Goal: Information Seeking & Learning: Learn about a topic

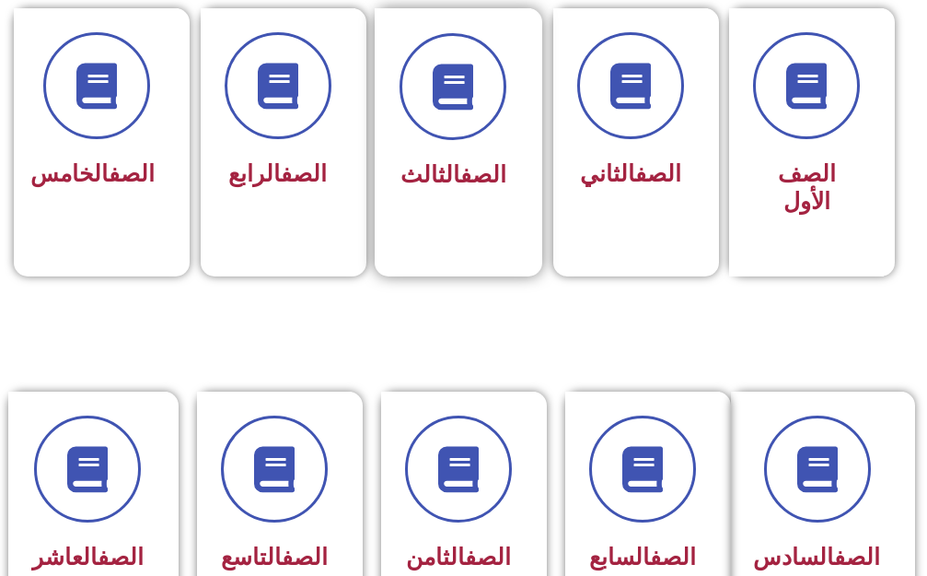
scroll to position [645, 0]
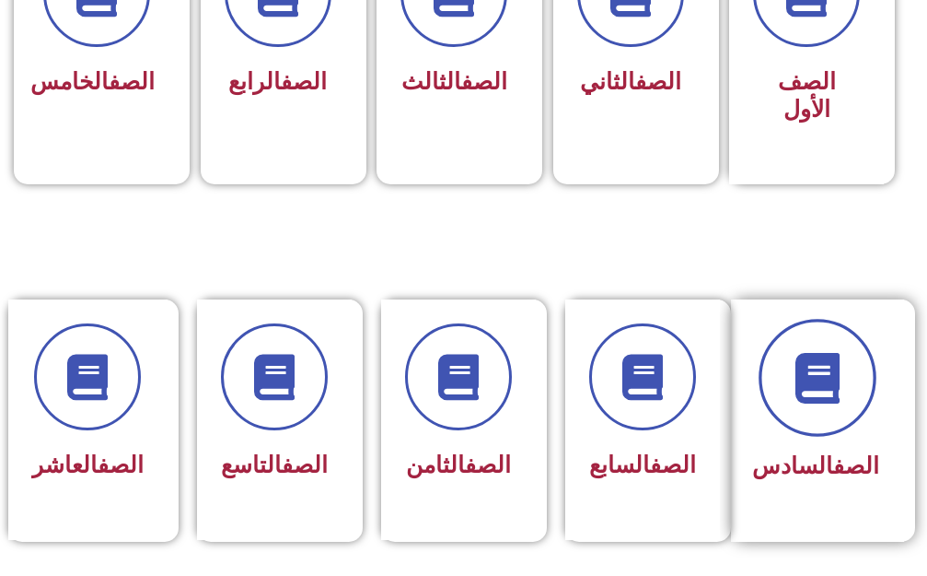
click at [828, 320] on span at bounding box center [818, 378] width 118 height 118
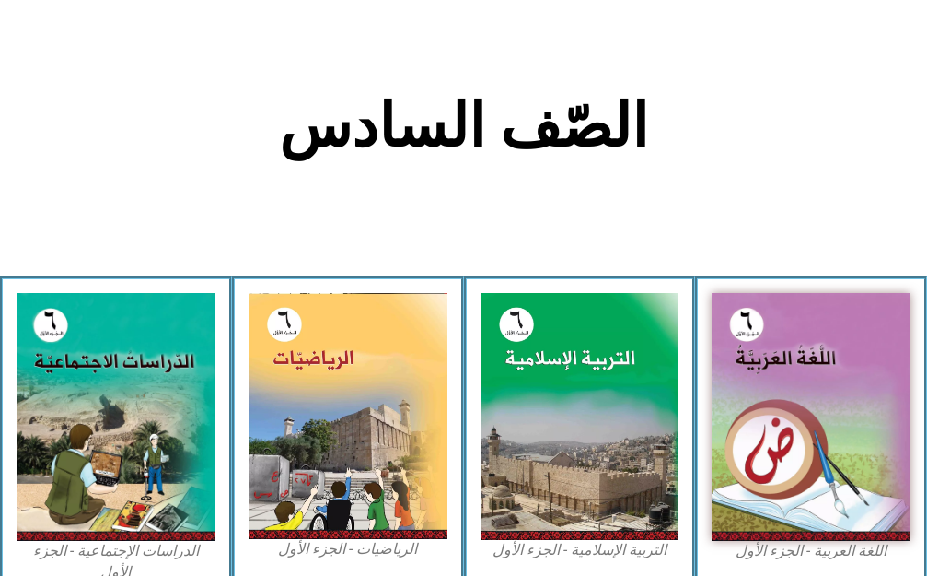
scroll to position [461, 0]
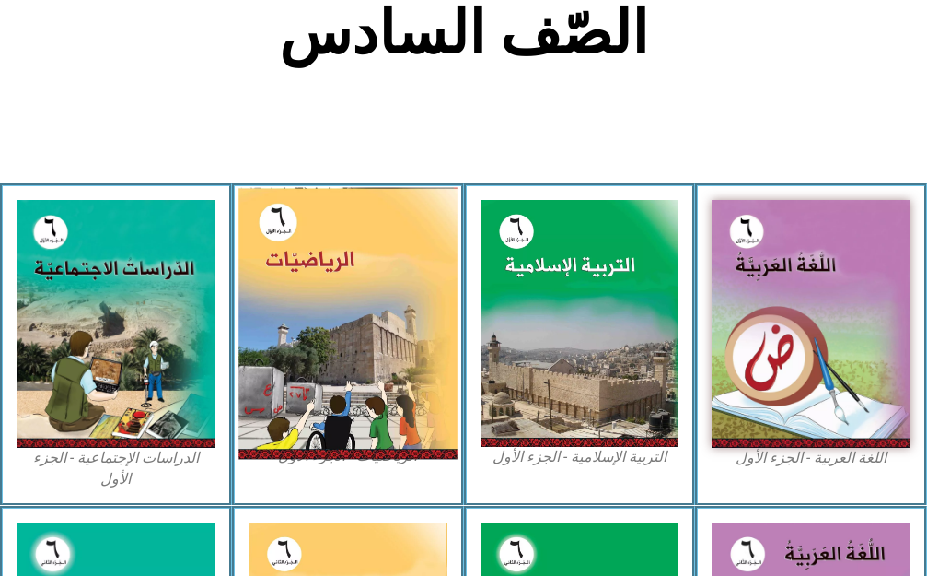
click at [343, 322] on img at bounding box center [348, 323] width 218 height 272
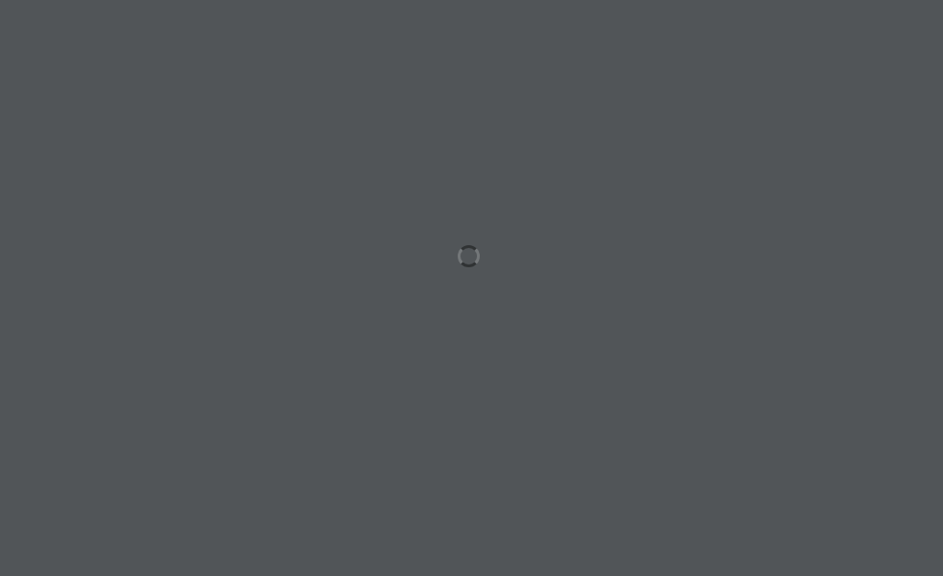
scroll to position [0, 57]
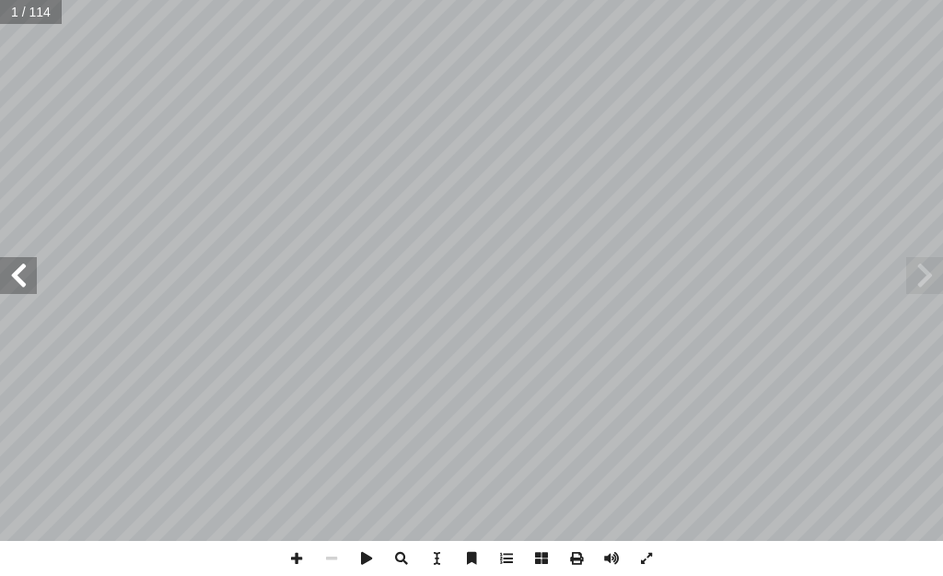
click at [29, 284] on span at bounding box center [18, 275] width 37 height 37
click at [29, 283] on span at bounding box center [18, 275] width 37 height 37
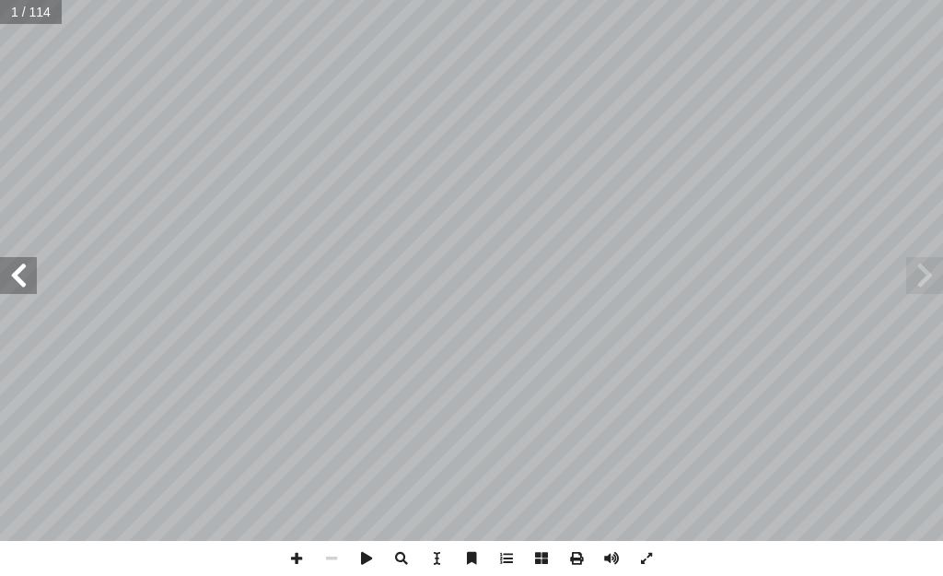
click at [29, 283] on span at bounding box center [18, 275] width 37 height 37
click at [22, 288] on span at bounding box center [18, 275] width 37 height 37
drag, startPoint x: 643, startPoint y: 558, endPoint x: 643, endPoint y: 653, distance: 94.9
click at [643, 558] on span at bounding box center [646, 558] width 35 height 35
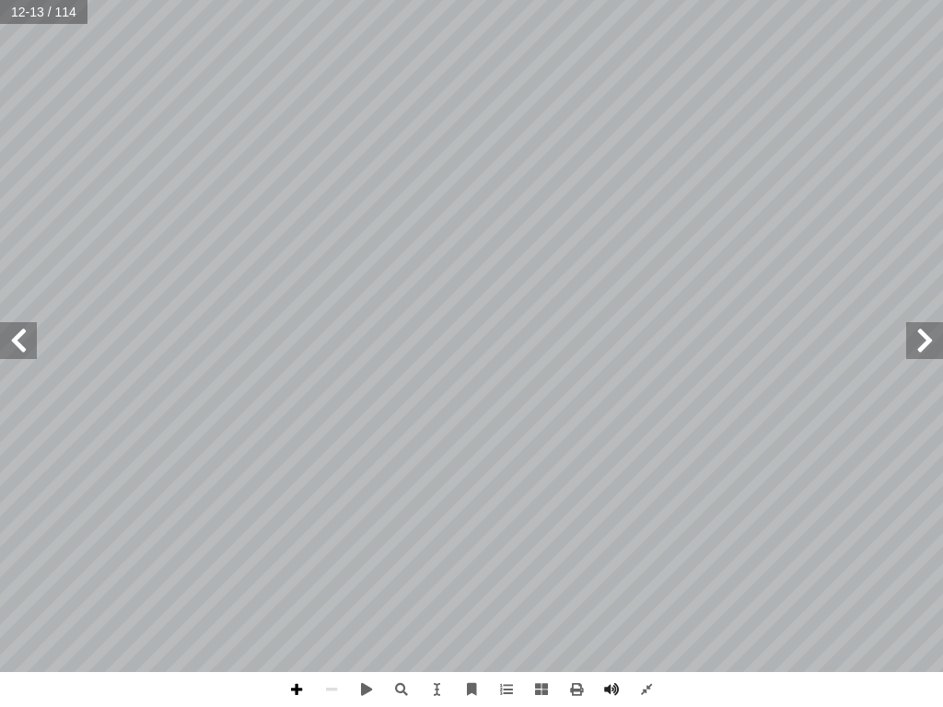
click at [299, 575] on span at bounding box center [296, 689] width 35 height 35
click at [302, 575] on span at bounding box center [296, 689] width 35 height 35
click at [334, 575] on span at bounding box center [331, 689] width 35 height 35
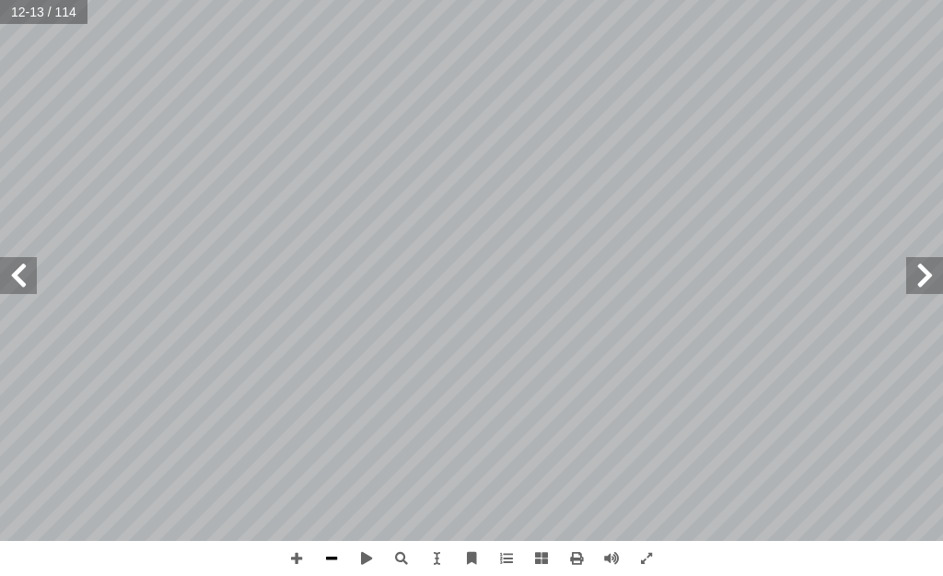
click at [332, 559] on span at bounding box center [331, 558] width 35 height 35
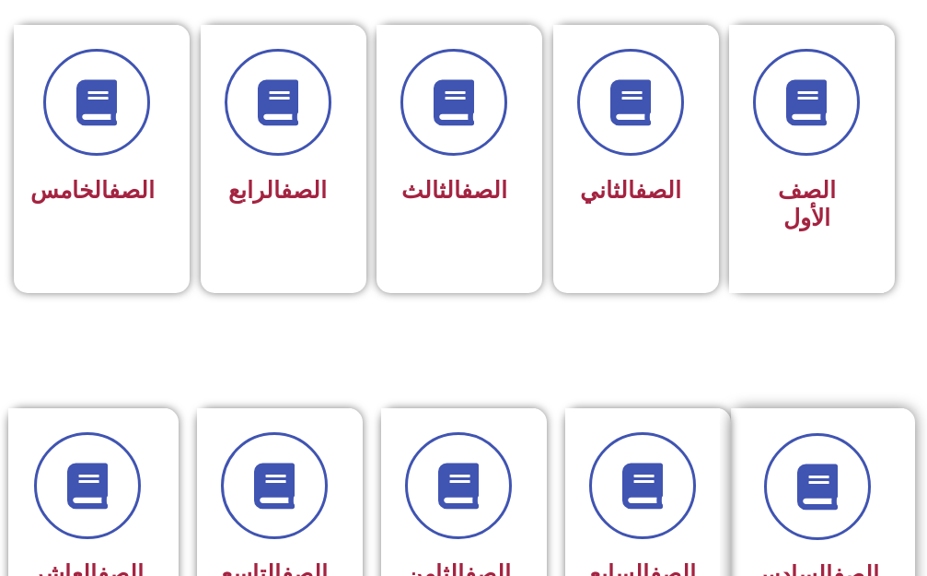
scroll to position [553, 0]
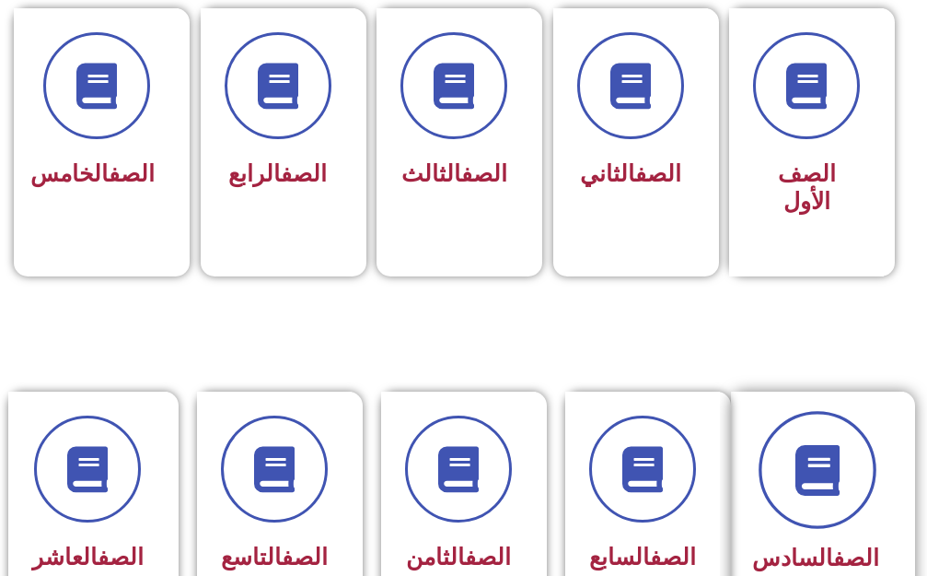
click at [841, 489] on span at bounding box center [818, 470] width 118 height 118
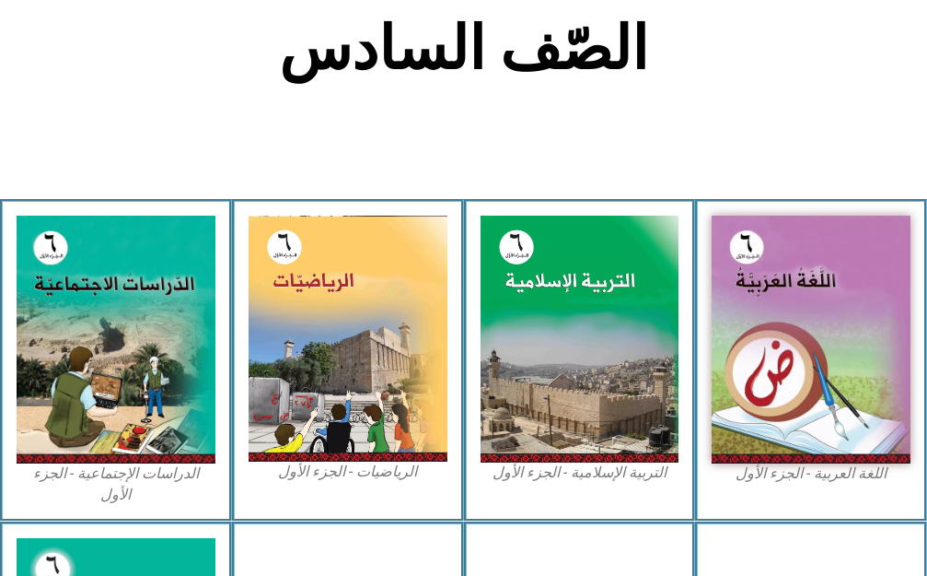
scroll to position [461, 0]
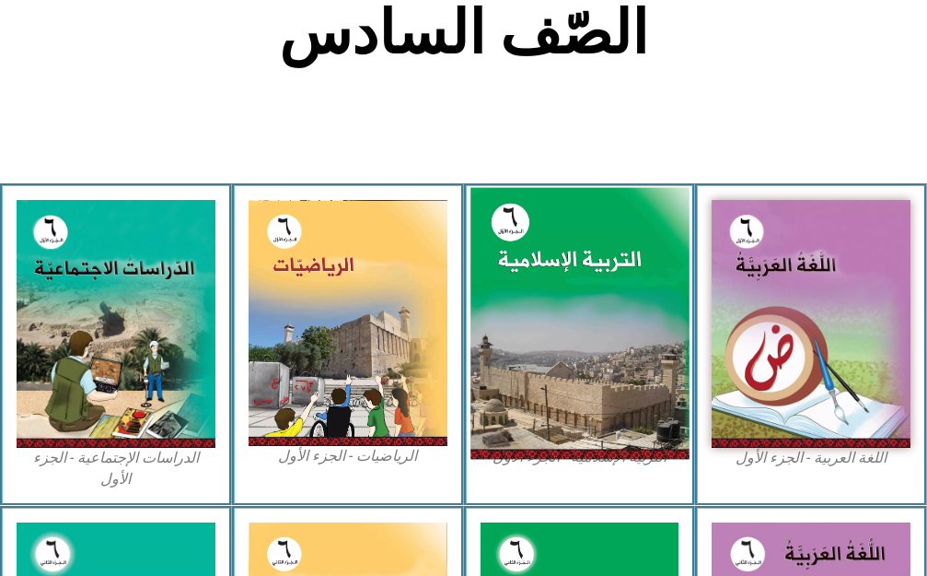
click at [551, 351] on img at bounding box center [580, 323] width 218 height 272
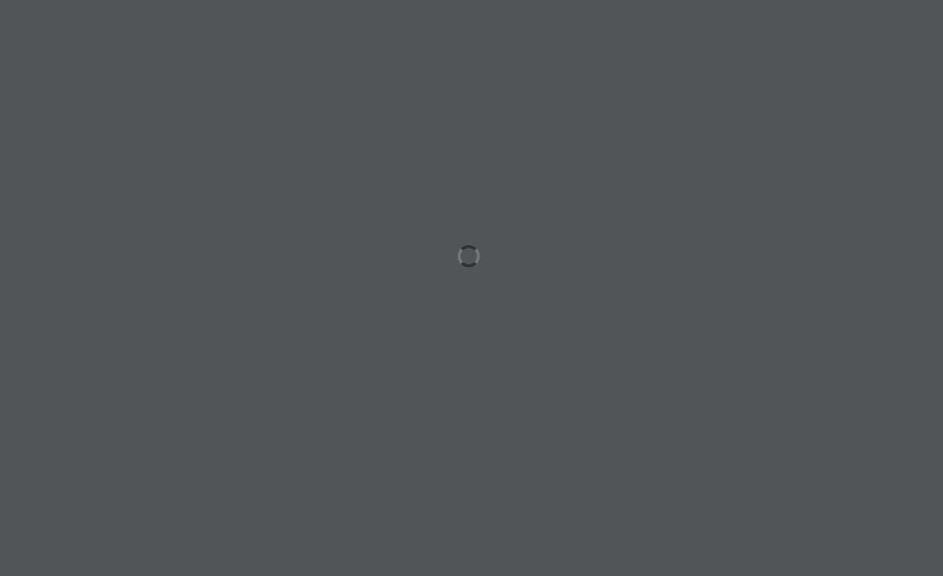
scroll to position [0, 57]
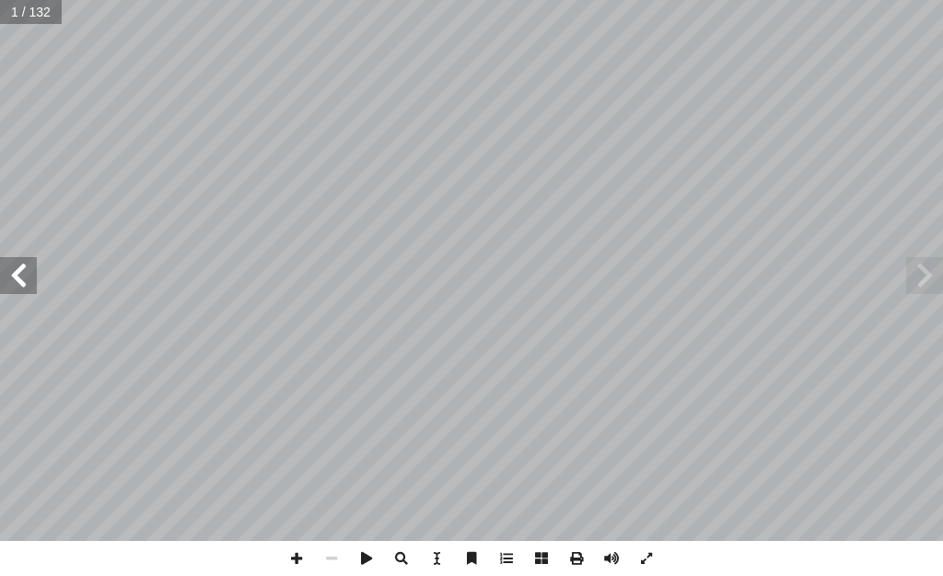
click at [892, 275] on div "ة َّ ي ِ لام ْ س إ ال� ُ ة َ ي ِ ب ْ ر َّ الت ليف: أ فريق الت� 6 ُ زء ُ الج ل َ…" at bounding box center [471, 270] width 943 height 541
click at [13, 276] on span at bounding box center [18, 275] width 37 height 37
click at [17, 280] on span at bounding box center [18, 275] width 37 height 37
click at [18, 279] on span at bounding box center [18, 275] width 37 height 37
click at [18, 278] on span at bounding box center [18, 275] width 37 height 37
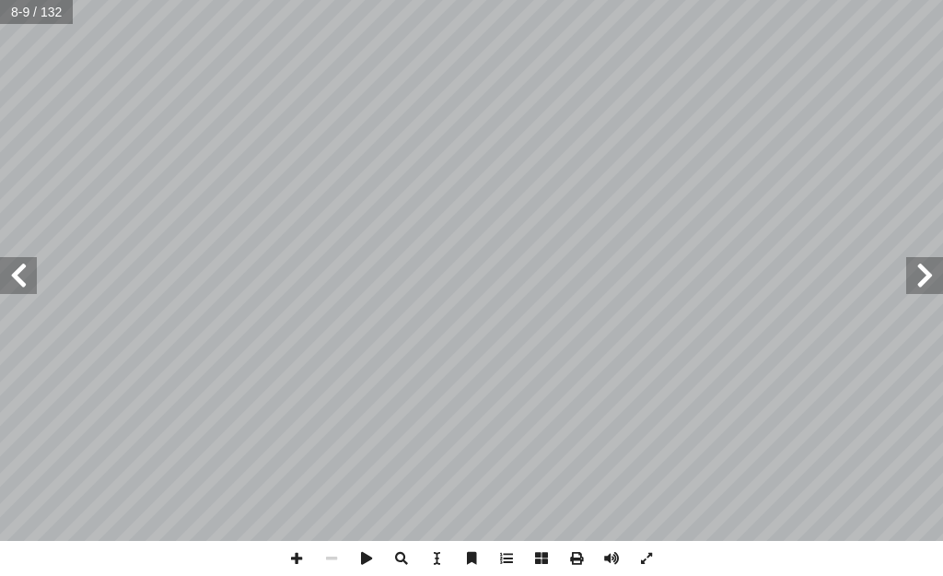
click at [19, 276] on span at bounding box center [18, 275] width 37 height 37
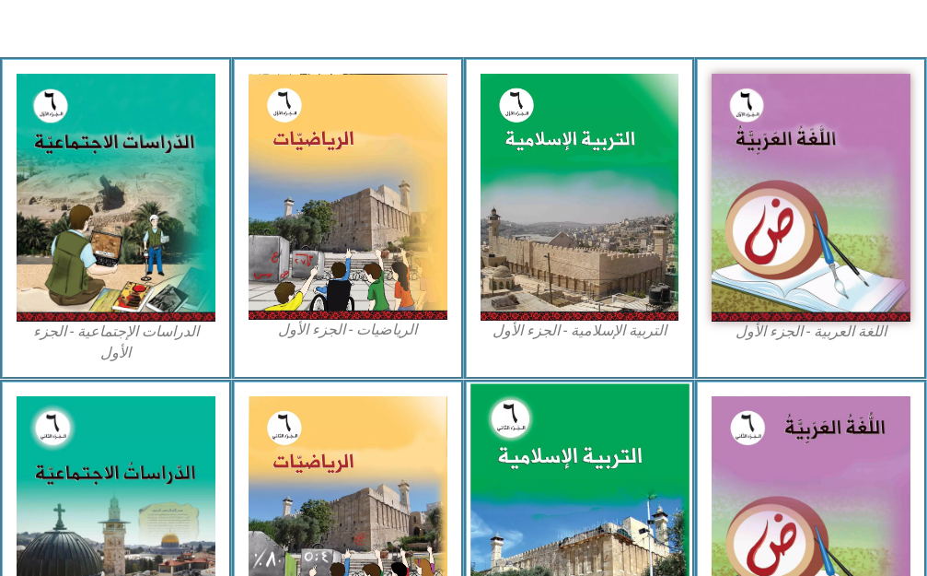
scroll to position [645, 0]
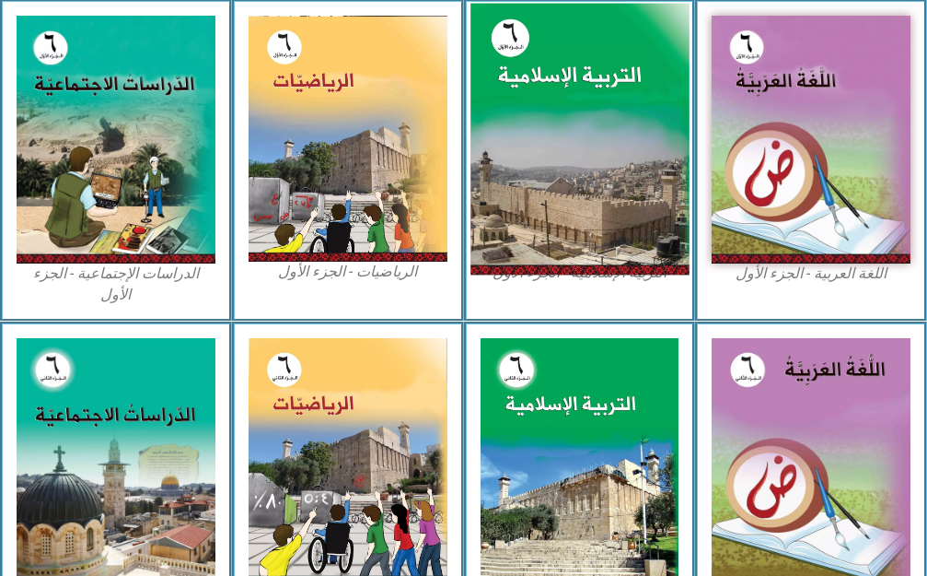
click at [482, 139] on img at bounding box center [580, 139] width 218 height 272
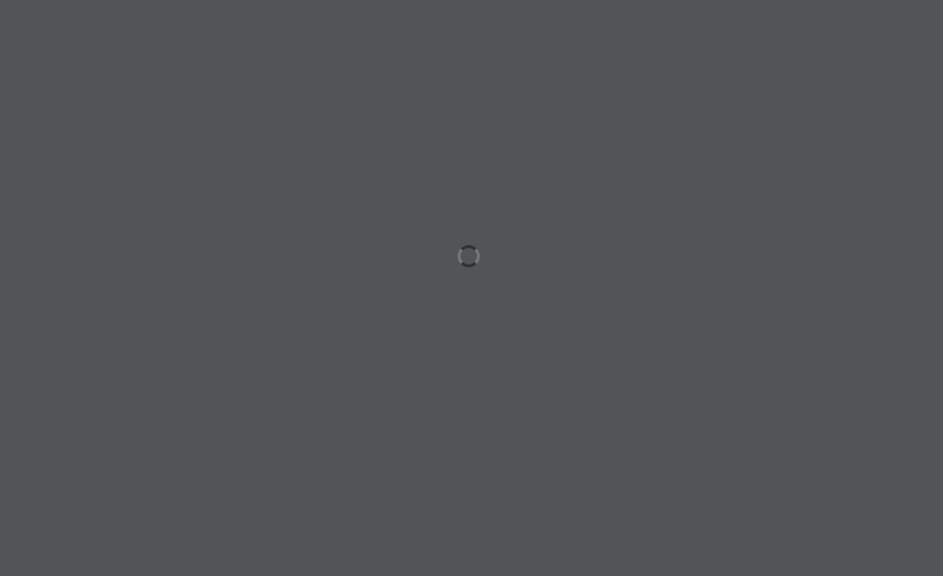
scroll to position [0, 57]
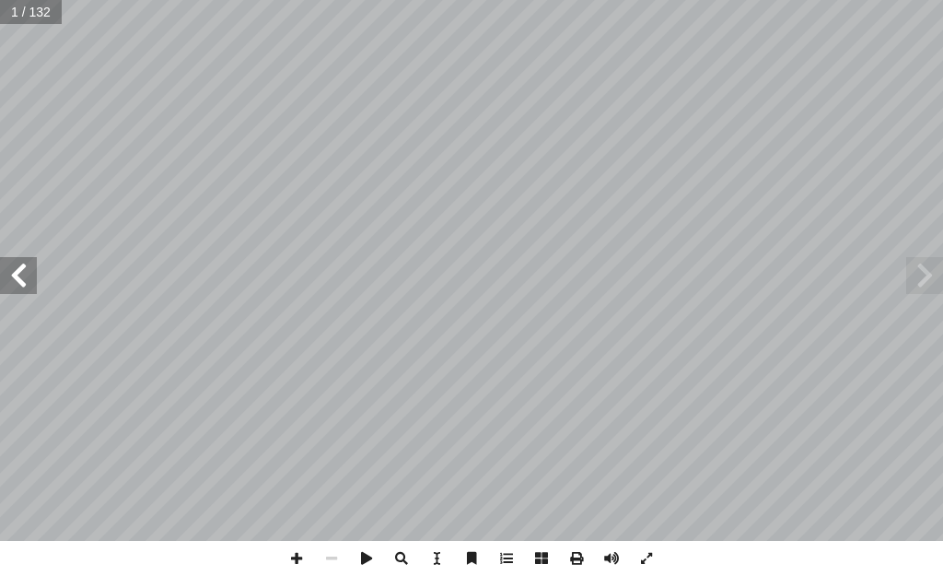
click at [2, 268] on span at bounding box center [18, 275] width 37 height 37
click at [2, 266] on span at bounding box center [18, 275] width 37 height 37
click at [2, 267] on span at bounding box center [18, 275] width 37 height 37
click at [3, 270] on span at bounding box center [18, 275] width 37 height 37
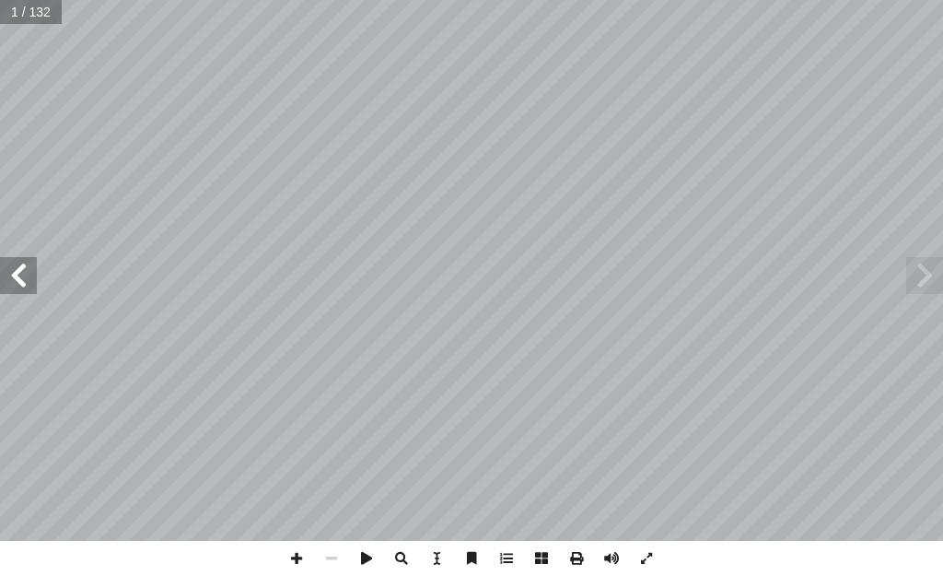
click at [8, 274] on span at bounding box center [18, 275] width 37 height 37
click at [11, 275] on span at bounding box center [18, 275] width 37 height 37
click at [0, 272] on span at bounding box center [18, 275] width 37 height 37
click at [0, 266] on span at bounding box center [18, 275] width 37 height 37
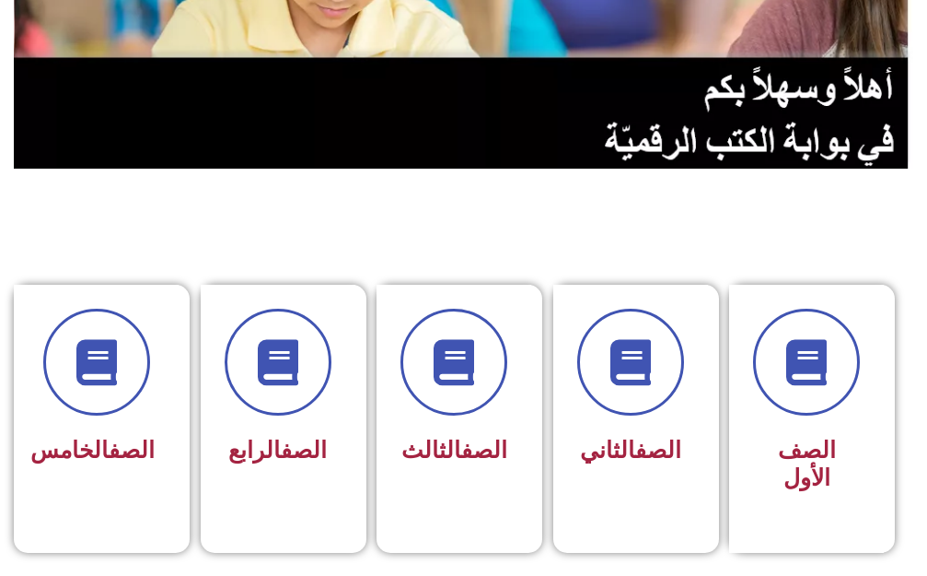
scroll to position [829, 0]
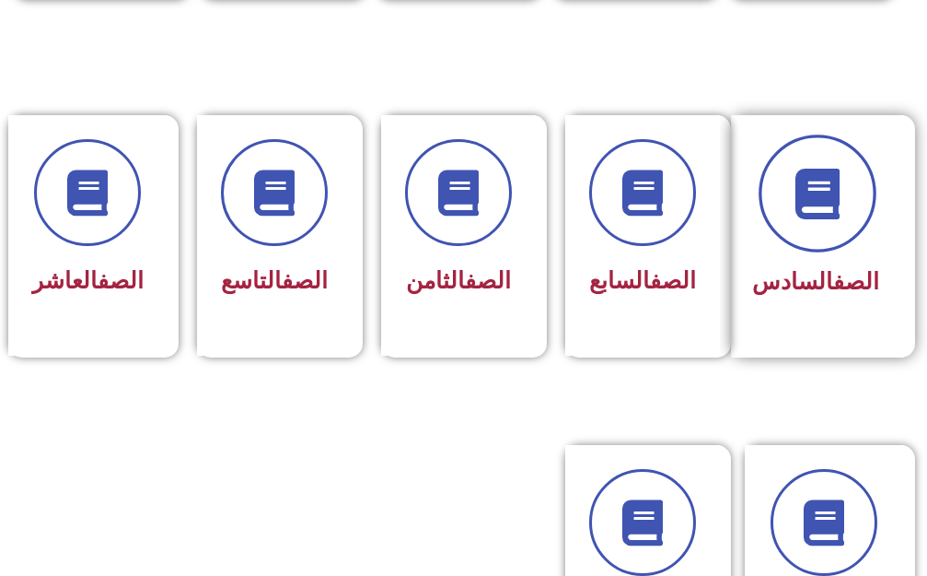
click at [781, 201] on span at bounding box center [818, 193] width 118 height 118
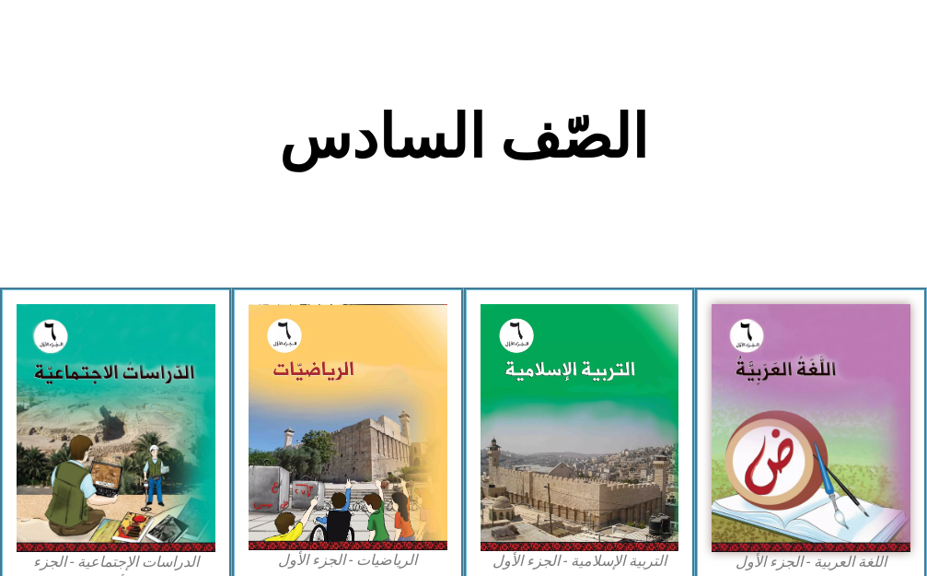
scroll to position [368, 0]
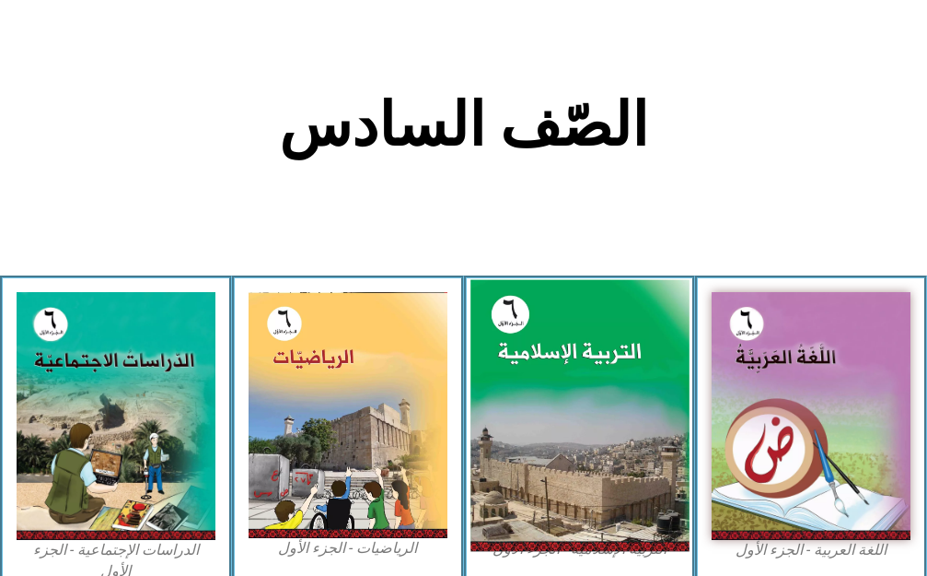
click at [612, 338] on img at bounding box center [580, 415] width 218 height 272
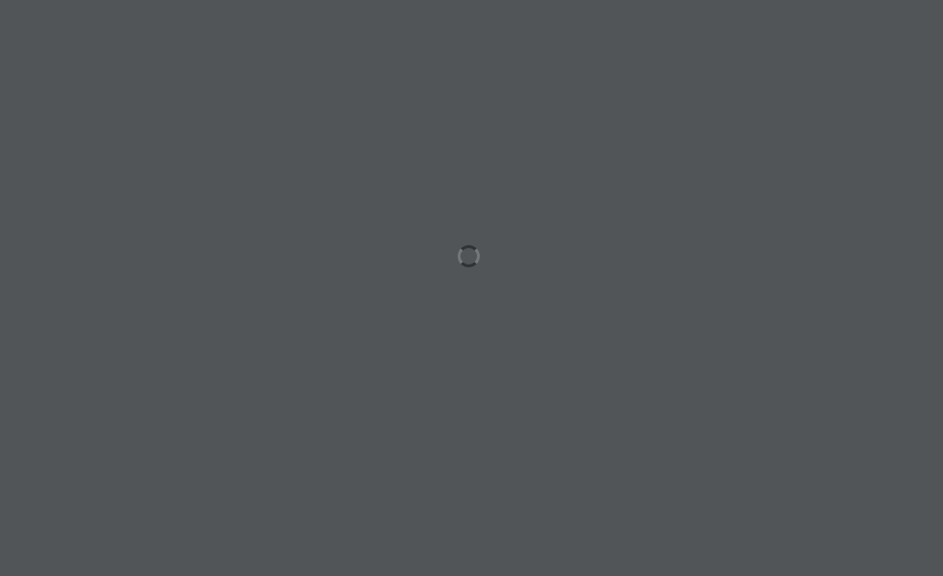
scroll to position [0, 57]
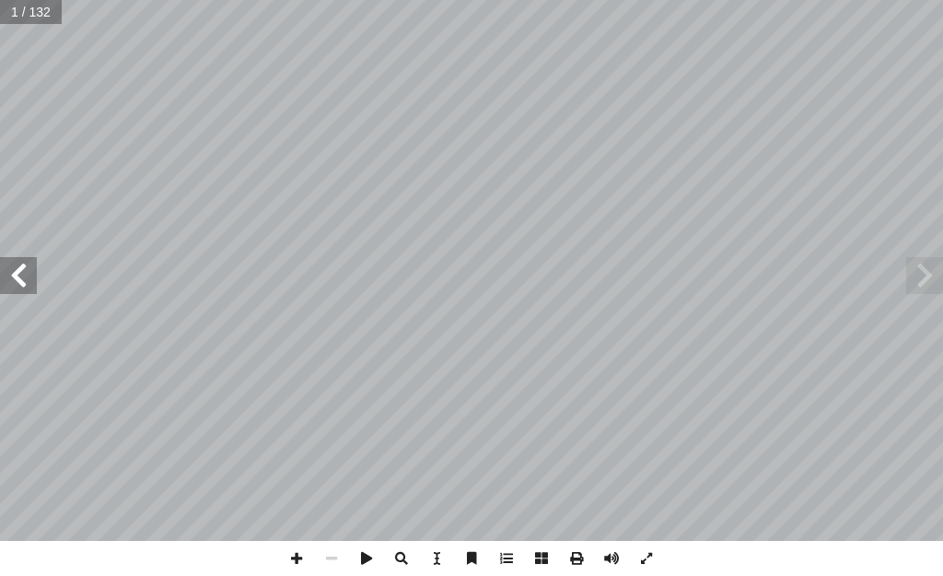
click at [30, 276] on span at bounding box center [18, 275] width 37 height 37
click at [29, 275] on span at bounding box center [18, 275] width 37 height 37
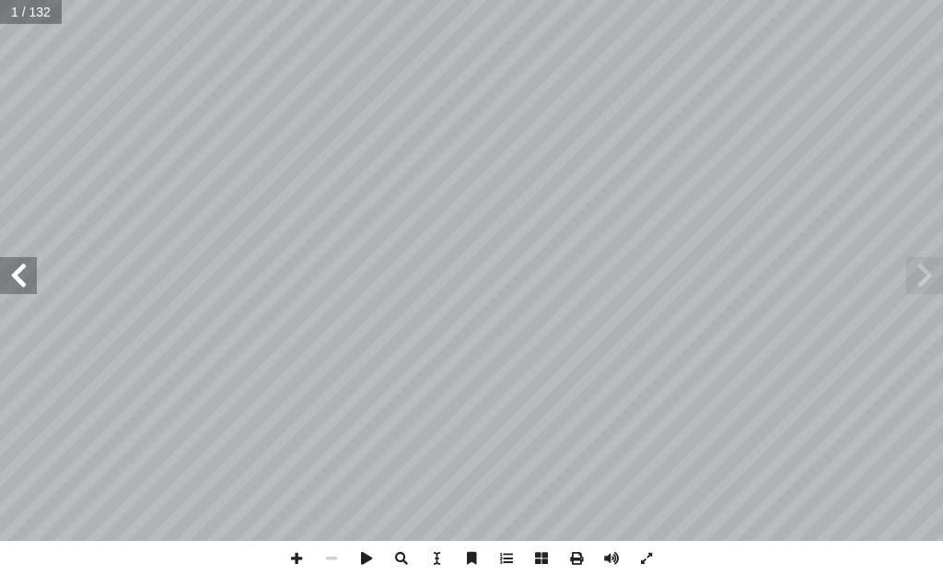
click at [29, 278] on span at bounding box center [18, 275] width 37 height 37
click at [27, 276] on span at bounding box center [18, 275] width 37 height 37
click at [27, 272] on span at bounding box center [18, 275] width 37 height 37
click at [26, 271] on span at bounding box center [18, 275] width 37 height 37
click at [24, 271] on span at bounding box center [18, 275] width 37 height 37
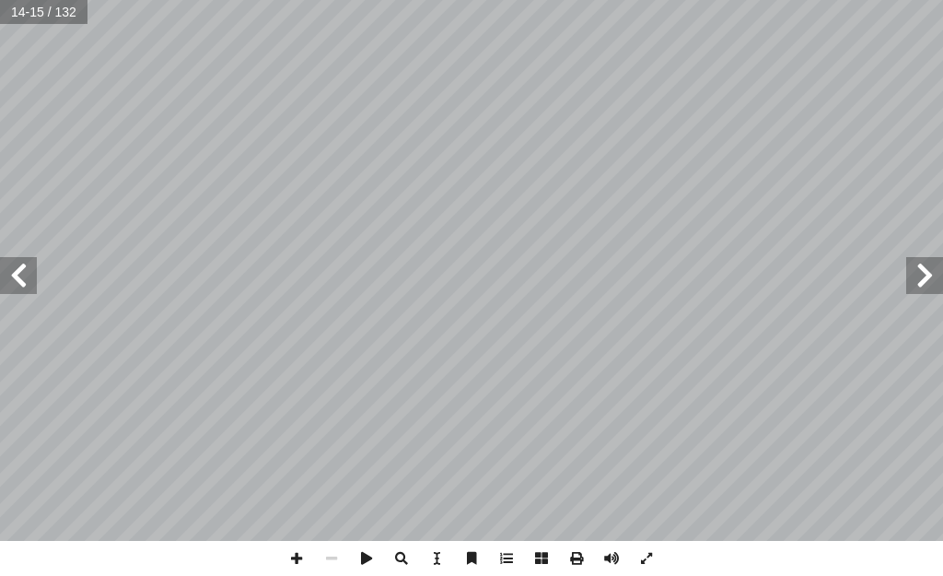
click at [20, 285] on span at bounding box center [18, 275] width 37 height 37
click at [21, 284] on span at bounding box center [18, 275] width 37 height 37
drag, startPoint x: 937, startPoint y: 279, endPoint x: 921, endPoint y: 256, distance: 27.8
click at [925, 262] on span at bounding box center [924, 275] width 37 height 37
click at [289, 558] on span at bounding box center [296, 558] width 35 height 35
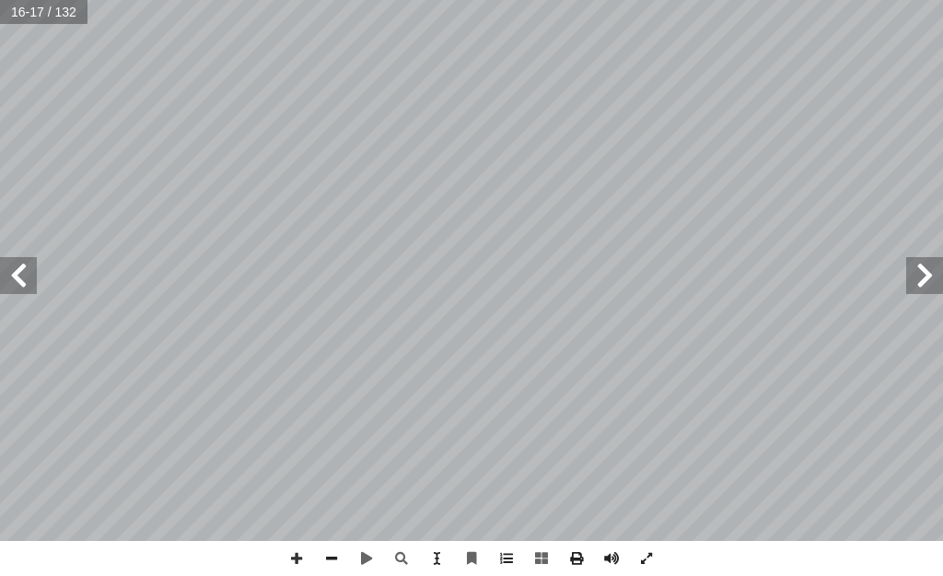
click at [286, 542] on div "12 ) ٢٨ - ١ ت ( � ي آ حمن (١) ال� َّ سورة الر ظ ْ ف ِ وح ٌ تفسير ُ رس َّ الد ث …" at bounding box center [471, 288] width 943 height 576
click at [303, 550] on span at bounding box center [296, 558] width 35 height 35
drag, startPoint x: 297, startPoint y: 555, endPoint x: 288, endPoint y: 542, distance: 16.6
click at [290, 542] on span at bounding box center [296, 558] width 35 height 35
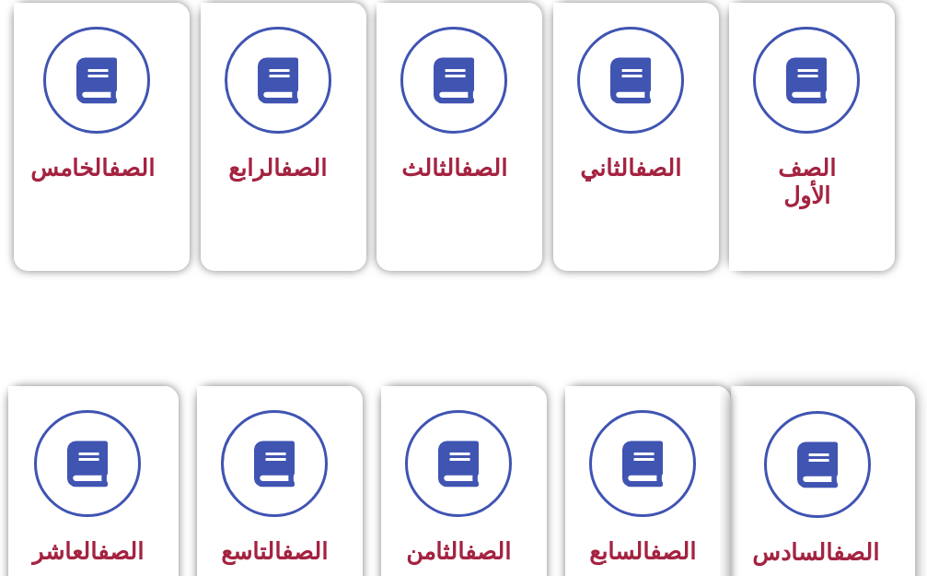
scroll to position [737, 0]
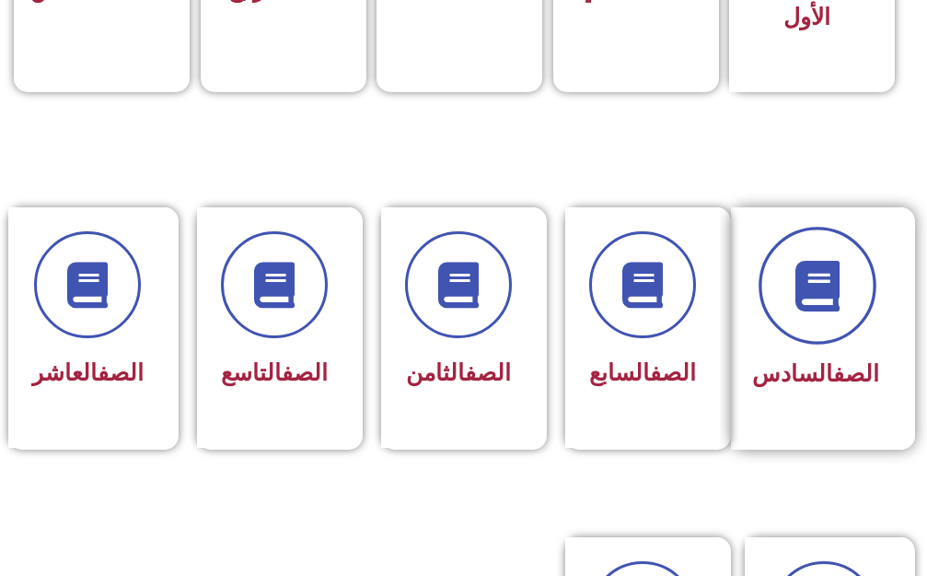
click at [819, 297] on span at bounding box center [818, 286] width 118 height 118
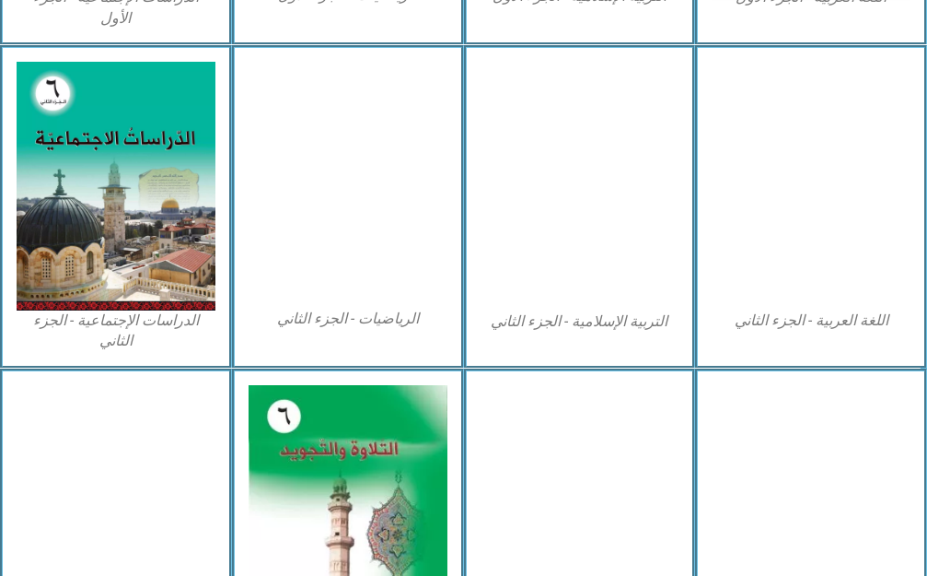
scroll to position [1066, 0]
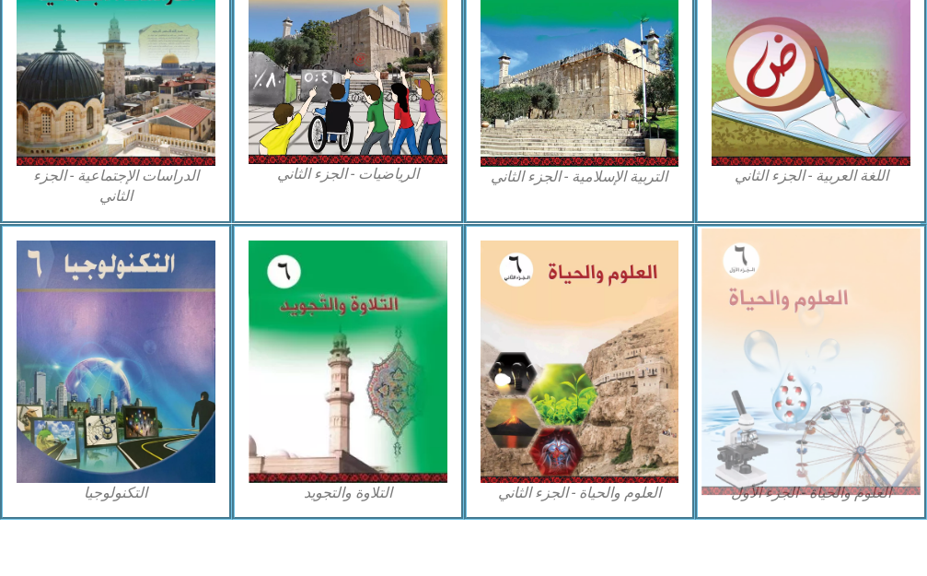
click at [846, 459] on img at bounding box center [811, 360] width 218 height 267
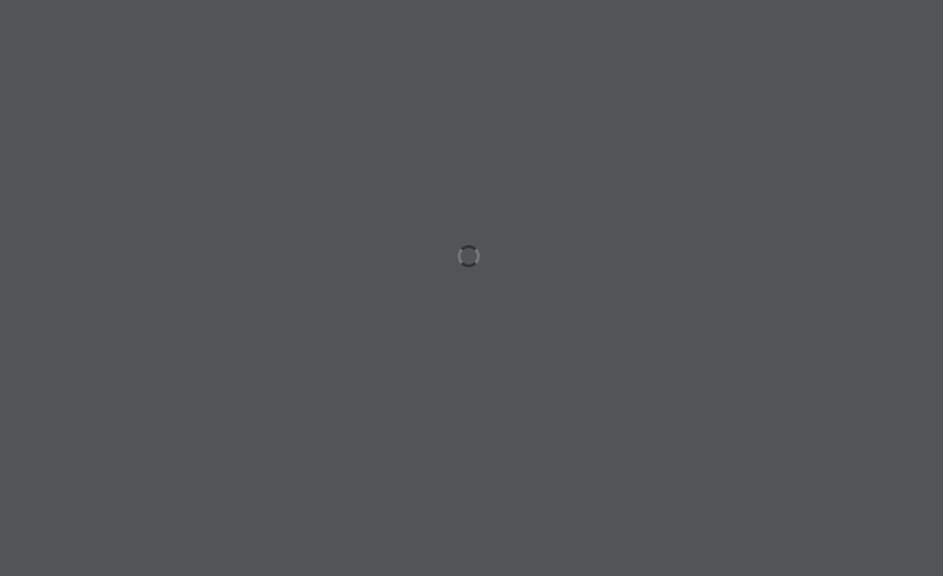
scroll to position [0, 57]
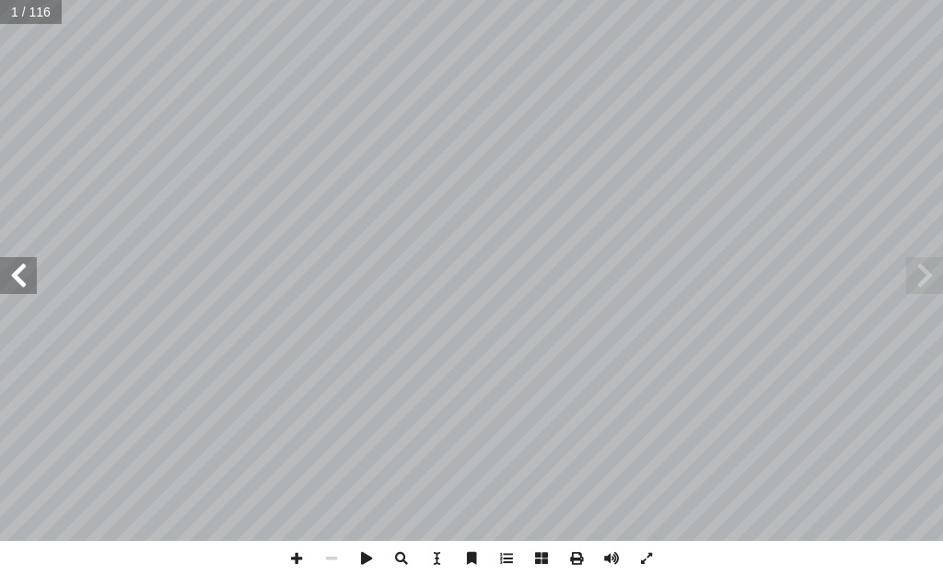
click at [28, 283] on span at bounding box center [18, 275] width 37 height 37
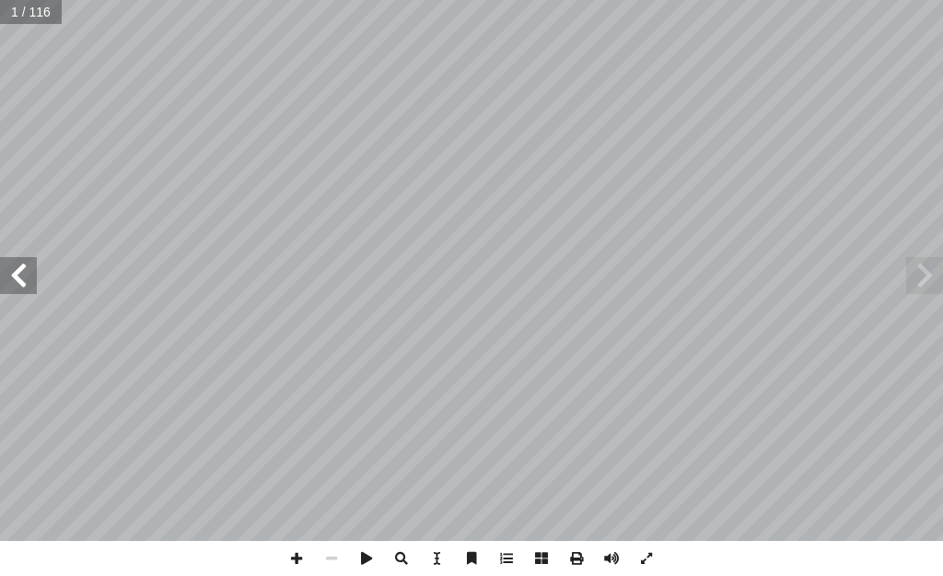
click at [28, 283] on span at bounding box center [18, 275] width 37 height 37
click at [29, 277] on span at bounding box center [18, 275] width 37 height 37
click at [292, 567] on span at bounding box center [296, 558] width 35 height 35
click at [325, 563] on span at bounding box center [331, 558] width 35 height 35
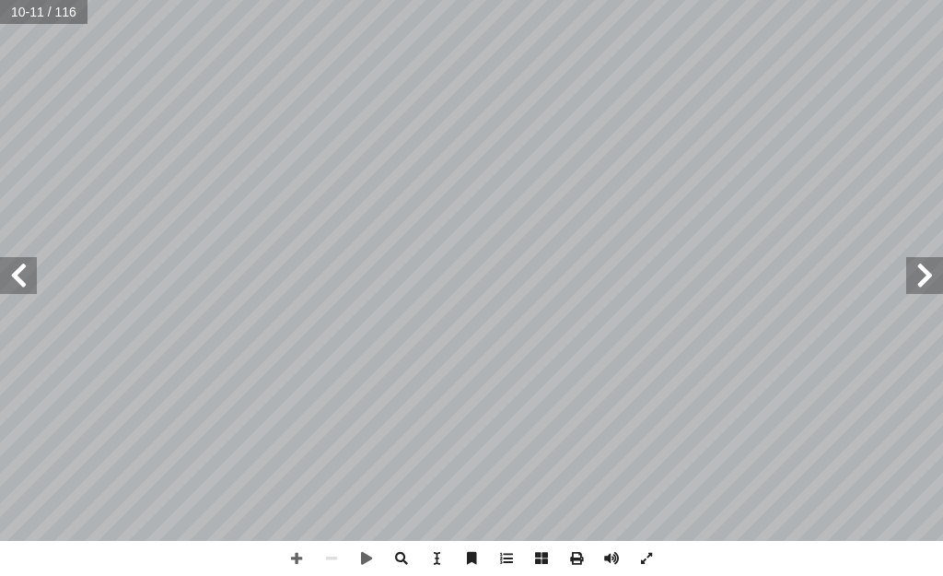
click at [910, 269] on span at bounding box center [924, 275] width 37 height 37
click at [333, 550] on span at bounding box center [331, 558] width 35 height 35
